Goal: Navigation & Orientation: Find specific page/section

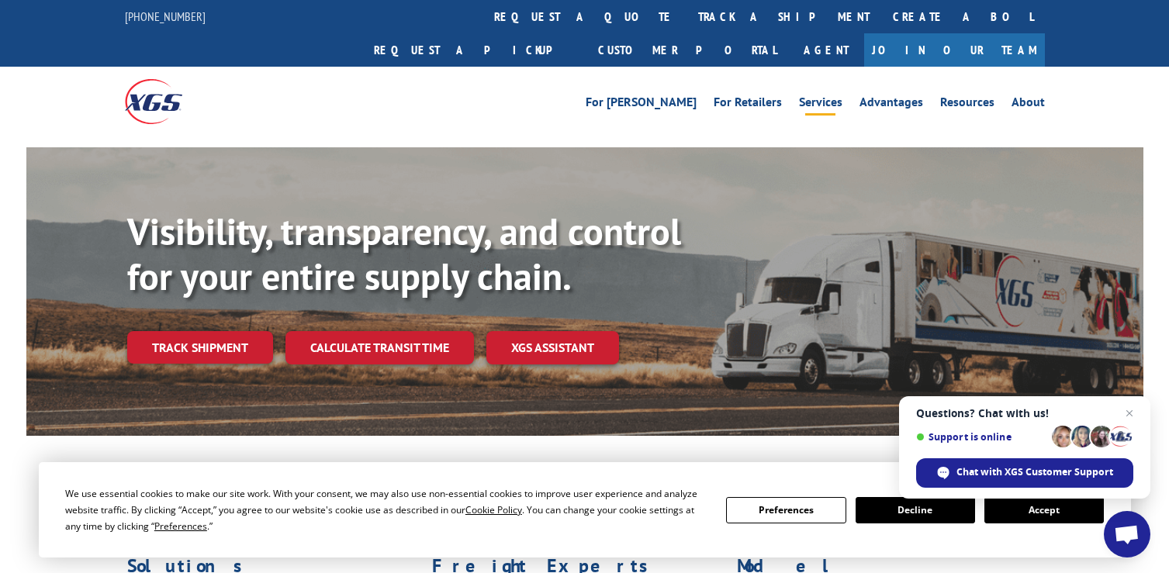
click at [838, 96] on link "Services" at bounding box center [820, 104] width 43 height 17
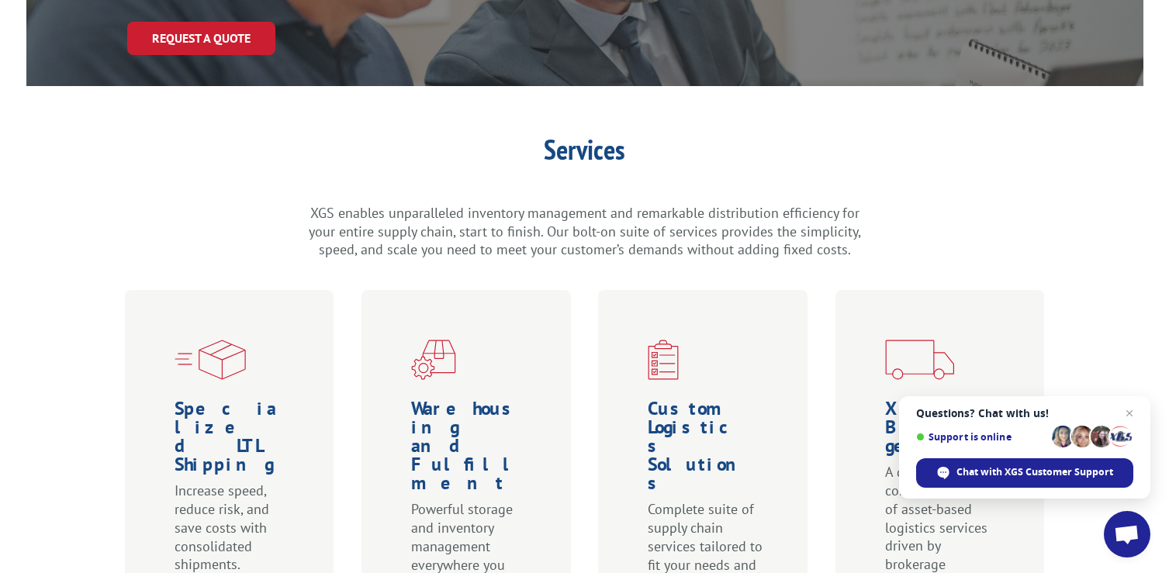
scroll to position [155, 0]
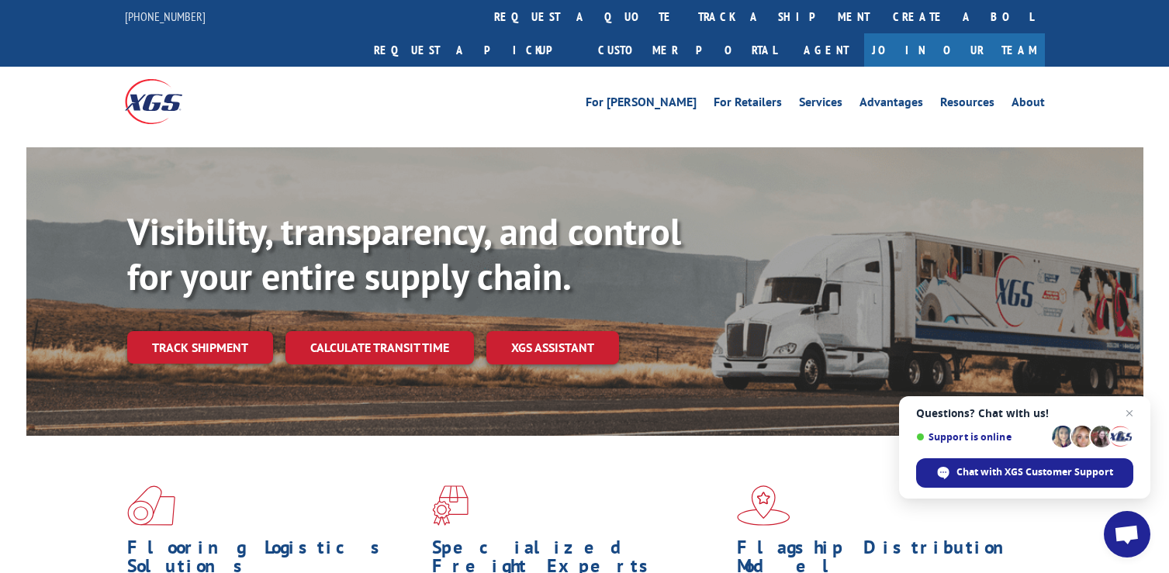
click at [989, 33] on link "Join Our Team" at bounding box center [954, 49] width 181 height 33
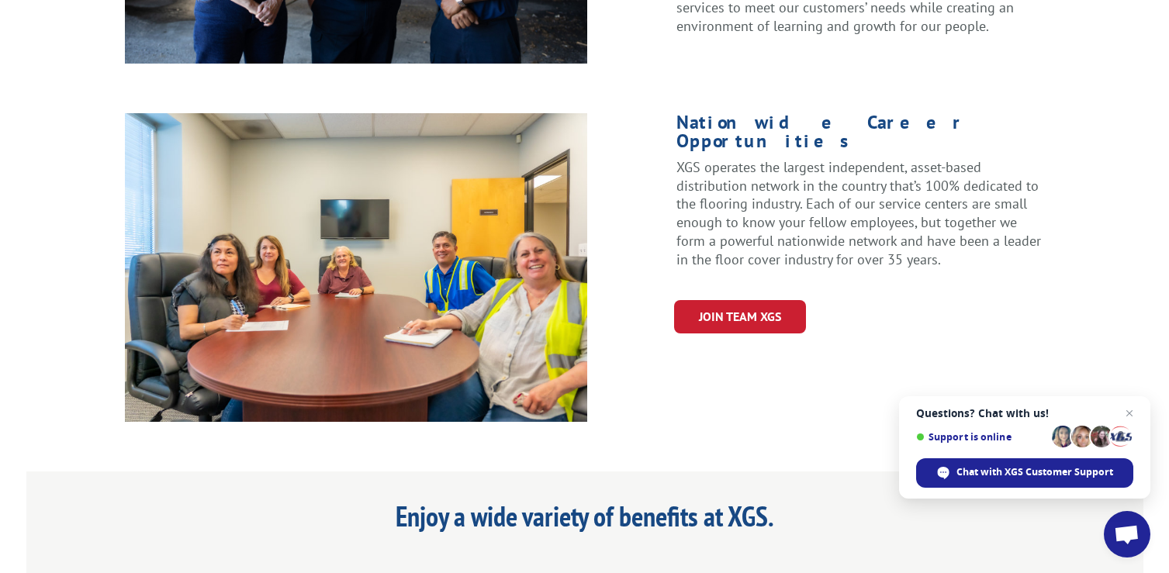
scroll to position [931, 0]
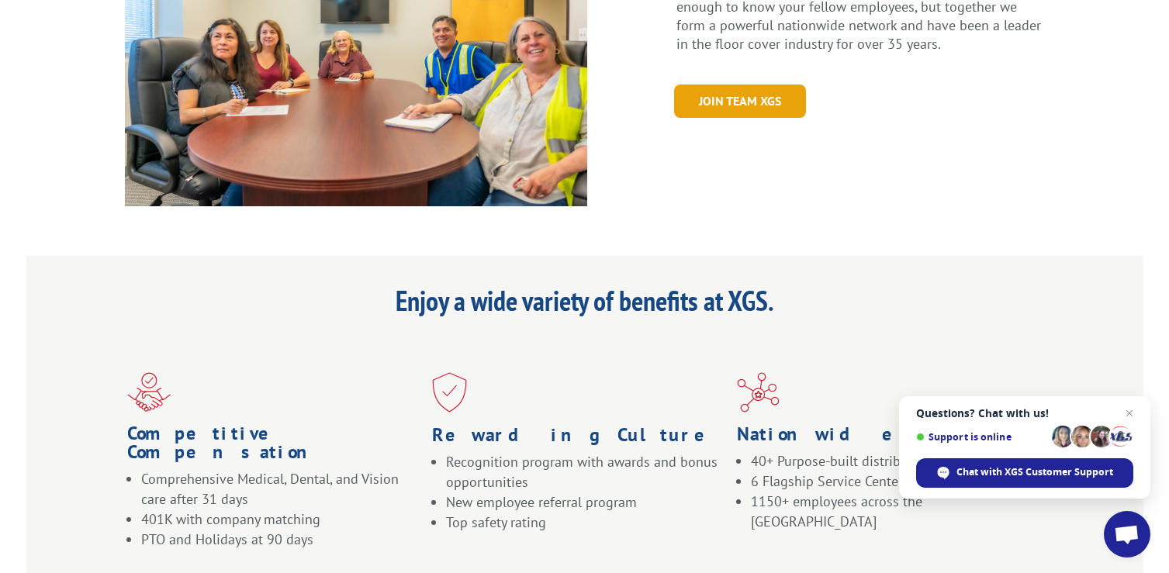
click at [714, 85] on link "Join Team XGS" at bounding box center [740, 101] width 132 height 33
